Goal: Navigation & Orientation: Understand site structure

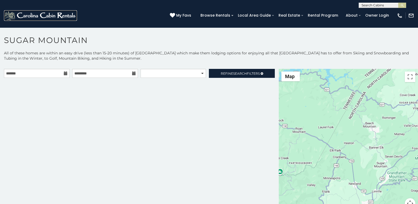
click at [9, 20] on img at bounding box center [40, 15] width 73 height 11
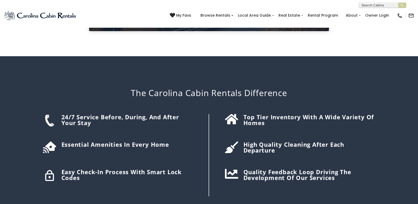
scroll to position [737, 0]
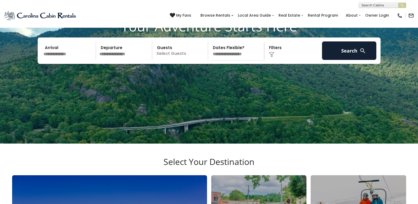
scroll to position [55, 0]
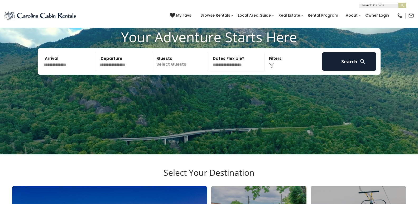
click at [215, 19] on div "My Favs Browse Rentals Local Area Guide Activities & Attractions Area Map Drivi…" at bounding box center [292, 15] width 244 height 13
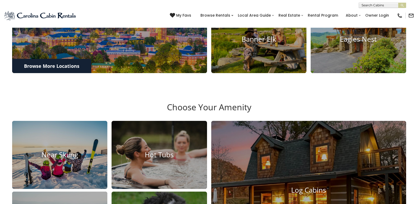
scroll to position [339, 0]
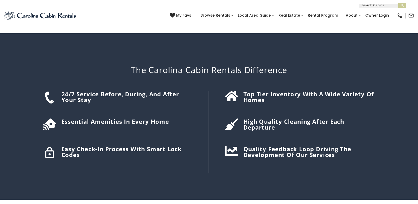
scroll to position [748, 0]
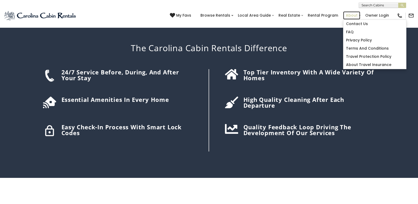
click at [355, 13] on link "About" at bounding box center [351, 15] width 17 height 8
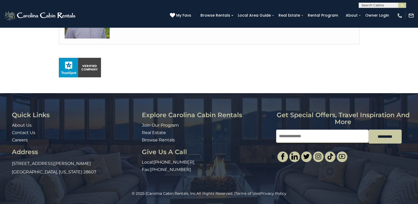
scroll to position [353, 0]
